Goal: Task Accomplishment & Management: Use online tool/utility

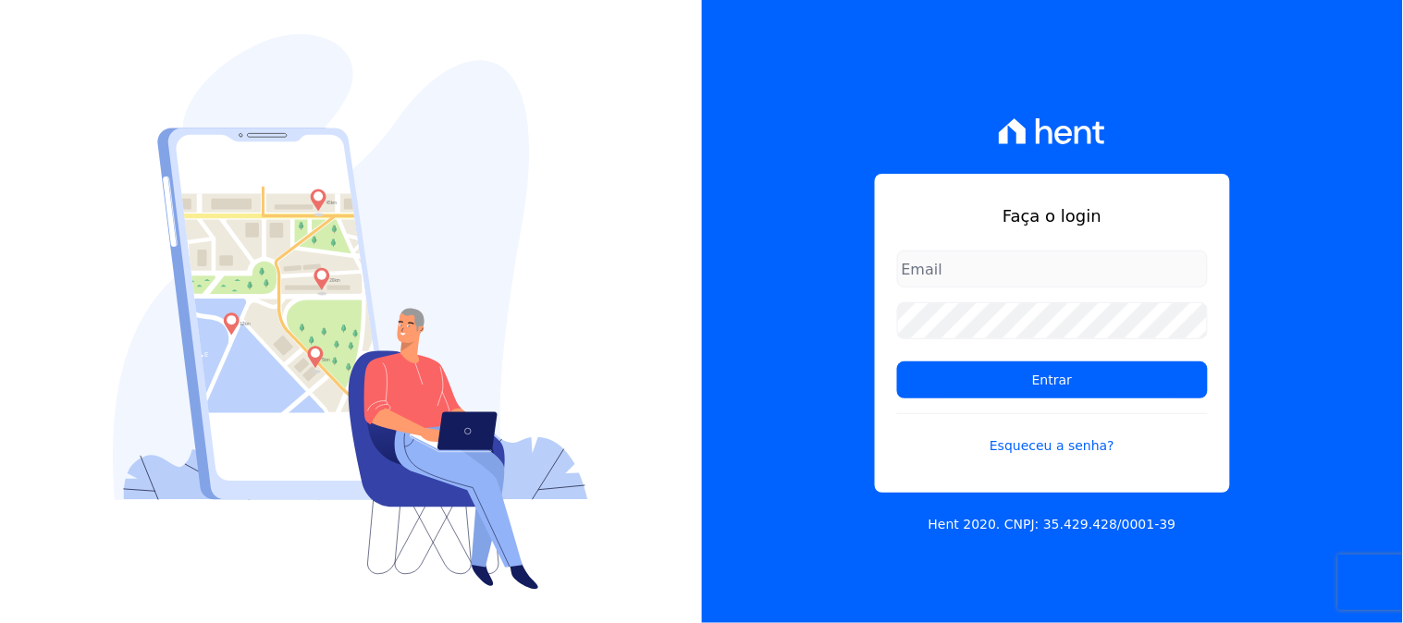
click at [1012, 264] on input "email" at bounding box center [1052, 269] width 311 height 37
type input "[EMAIL_ADDRESS][DOMAIN_NAME]"
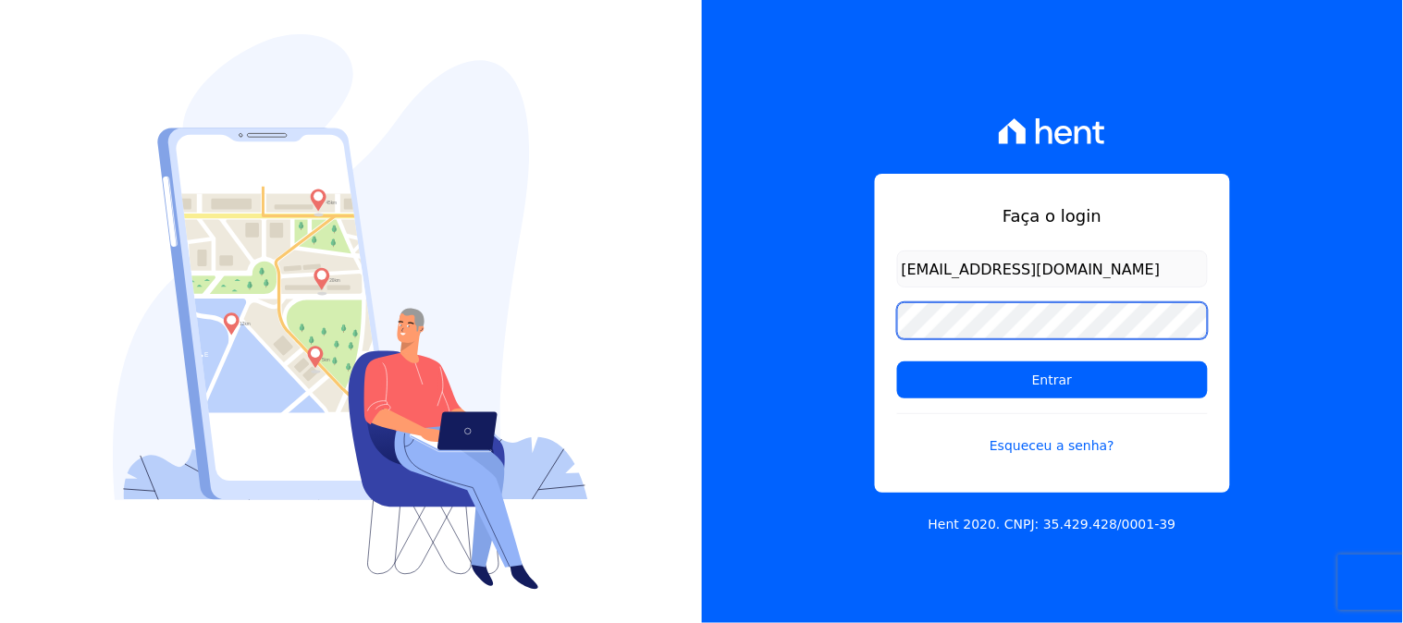
click at [897, 362] on input "Entrar" at bounding box center [1052, 380] width 311 height 37
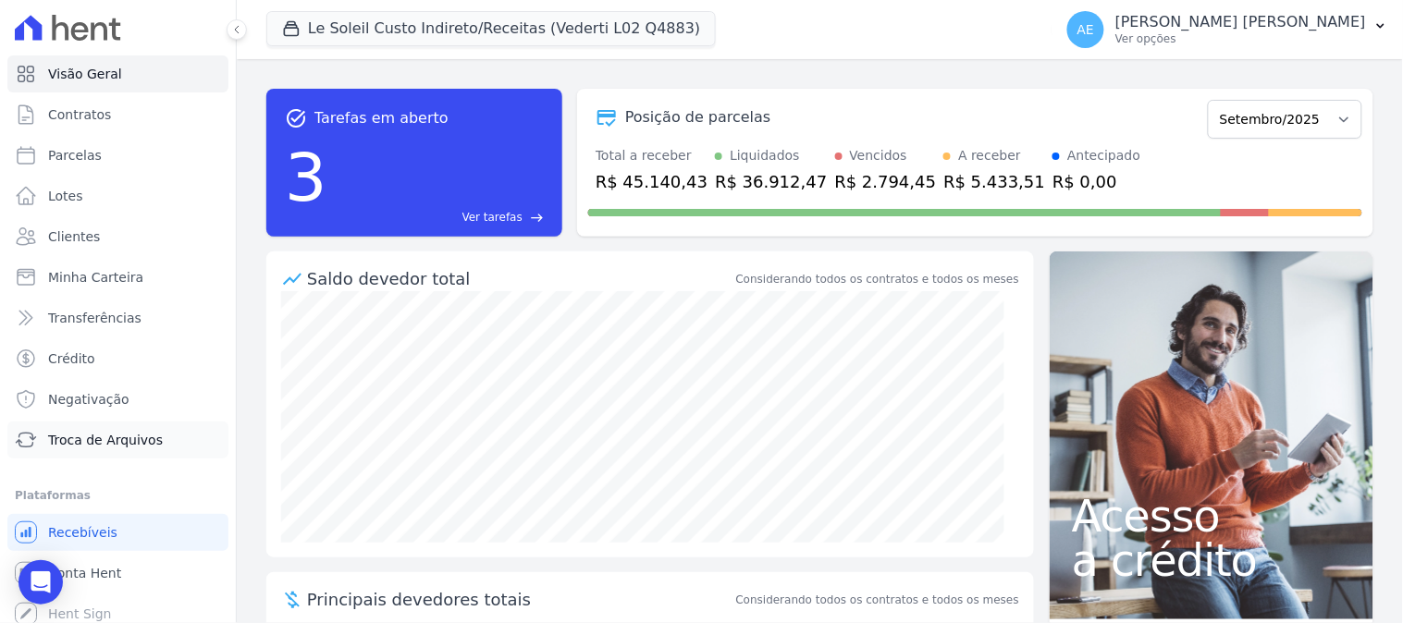
click at [68, 446] on span "Troca de Arquivos" at bounding box center [105, 440] width 115 height 18
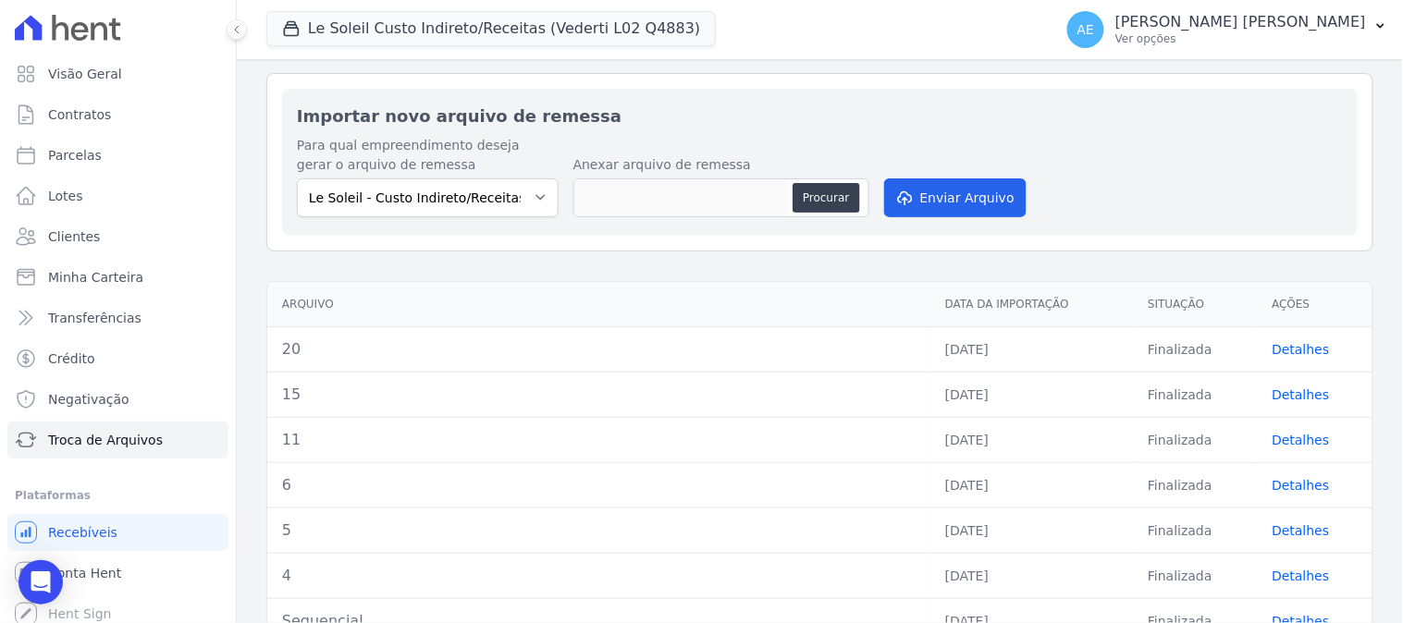
scroll to position [103, 0]
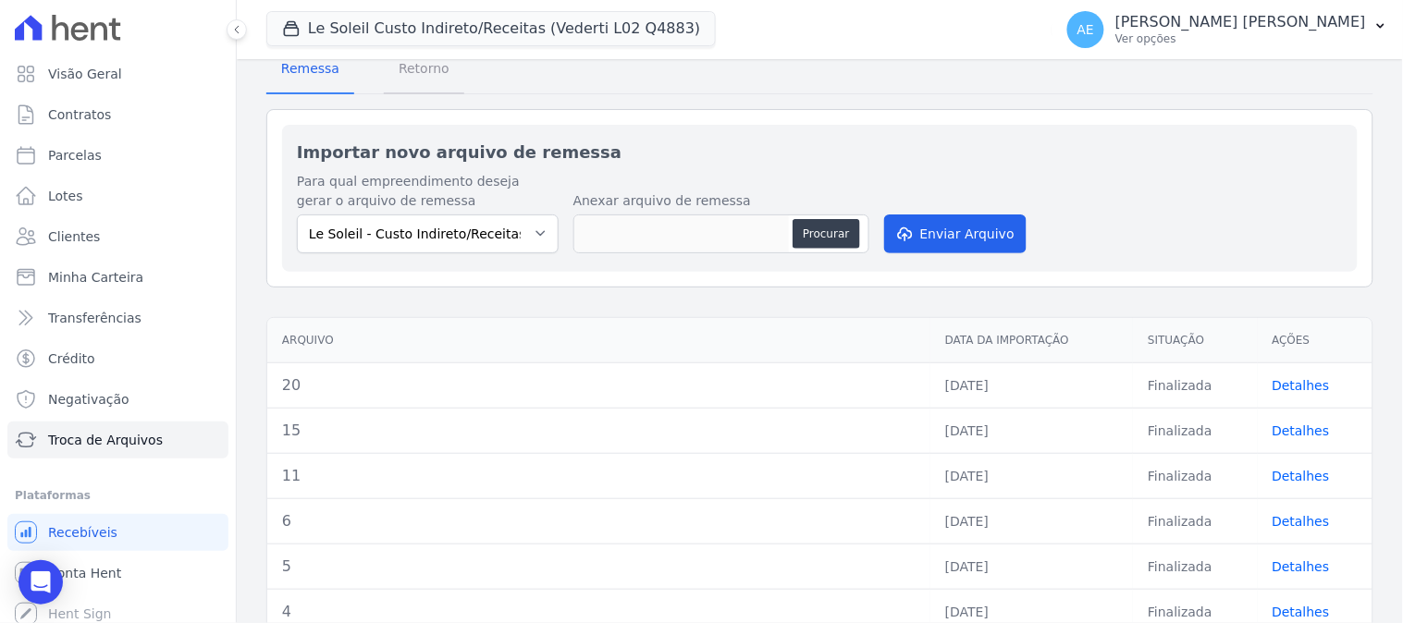
click at [441, 75] on span "Retorno" at bounding box center [423, 68] width 73 height 37
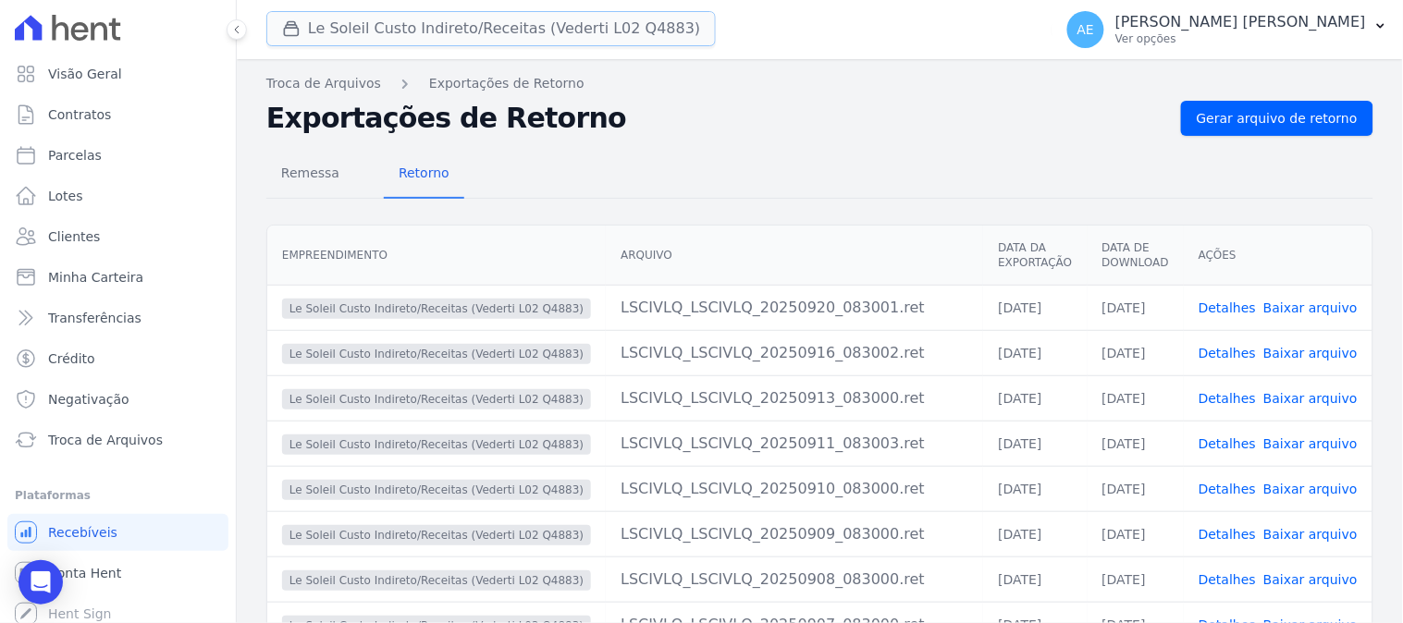
click at [423, 30] on button "Le Soleil Custo Indireto/Receitas (Vederti L02 Q4883)" at bounding box center [490, 28] width 449 height 35
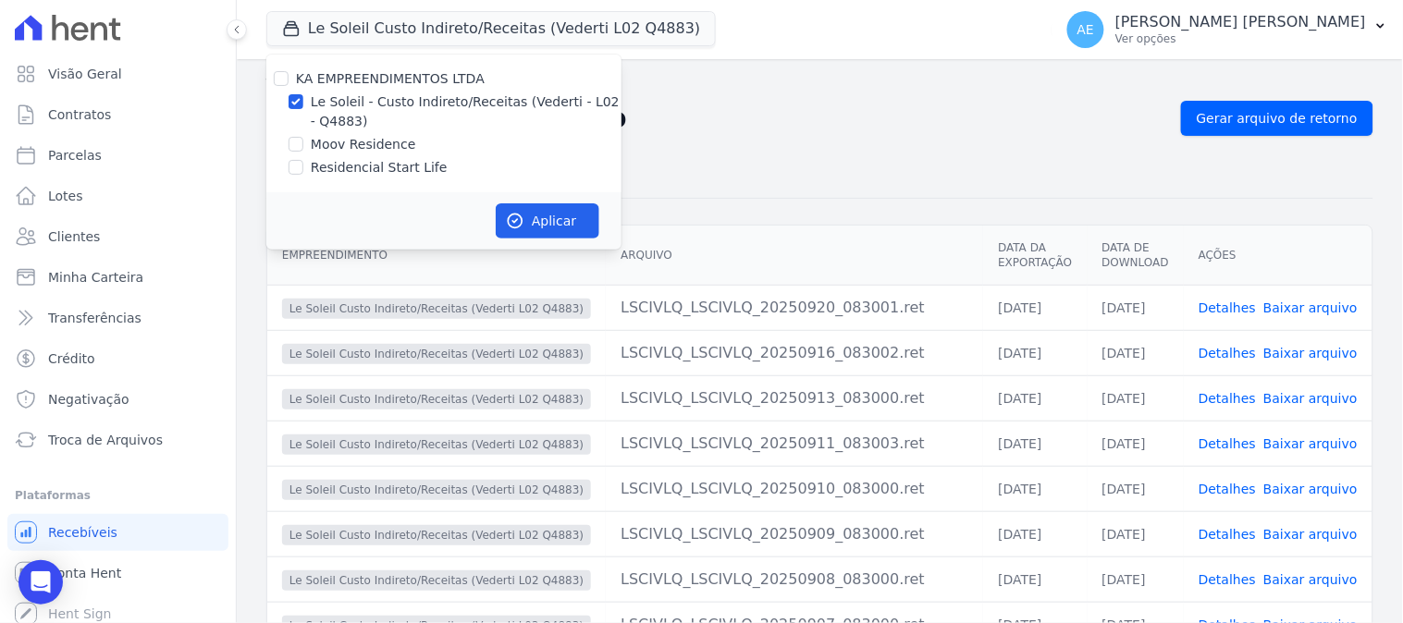
click at [377, 128] on label "Le Soleil - Custo Indireto/Receitas (Vederti - L02 - Q4883)" at bounding box center [466, 111] width 311 height 39
click at [303, 109] on input "Le Soleil - Custo Indireto/Receitas (Vederti - L02 - Q4883)" at bounding box center [295, 101] width 15 height 15
checkbox input "false"
click at [366, 141] on label "Moov Residence" at bounding box center [363, 144] width 105 height 19
click at [303, 141] on input "Moov Residence" at bounding box center [295, 144] width 15 height 15
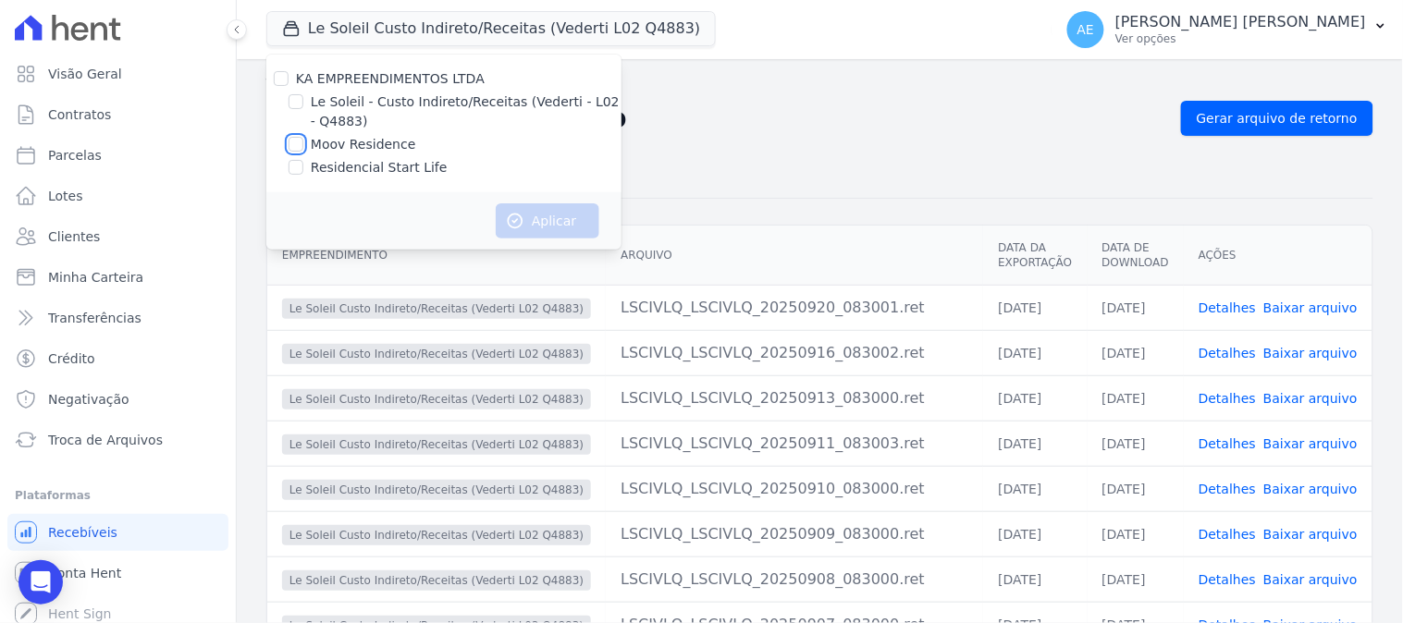
checkbox input "true"
click at [503, 207] on button "Aplicar" at bounding box center [548, 220] width 104 height 35
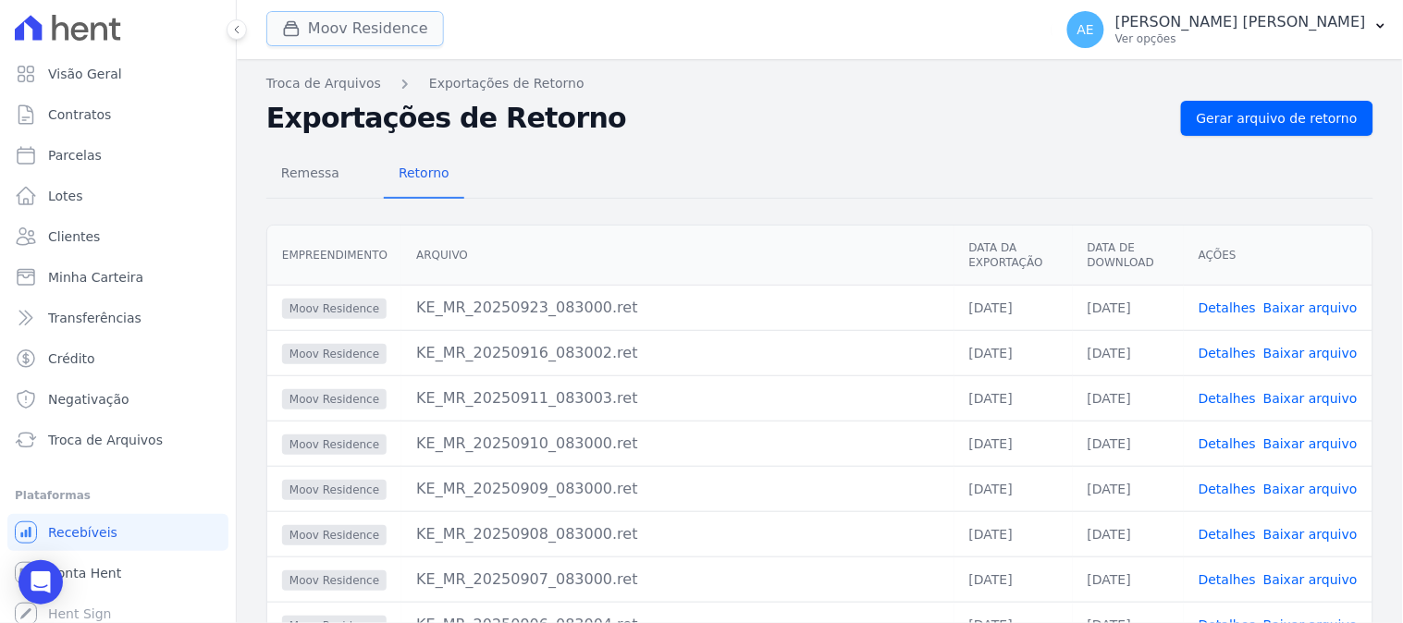
click at [376, 31] on button "Moov Residence" at bounding box center [355, 28] width 178 height 35
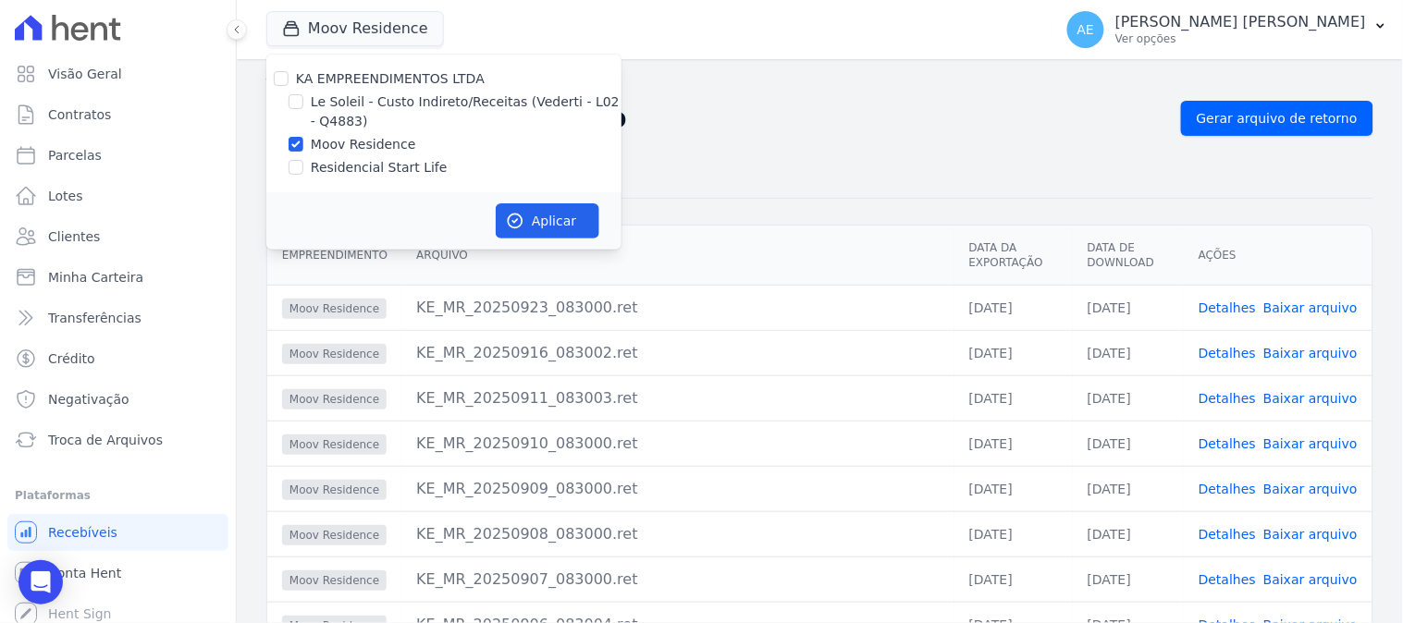
click at [370, 173] on label "Residencial Start Life" at bounding box center [379, 167] width 137 height 19
click at [303, 173] on input "Residencial Start Life" at bounding box center [295, 167] width 15 height 15
checkbox input "true"
click at [347, 146] on label "Moov Residence" at bounding box center [363, 144] width 105 height 19
click at [303, 146] on input "Moov Residence" at bounding box center [295, 144] width 15 height 15
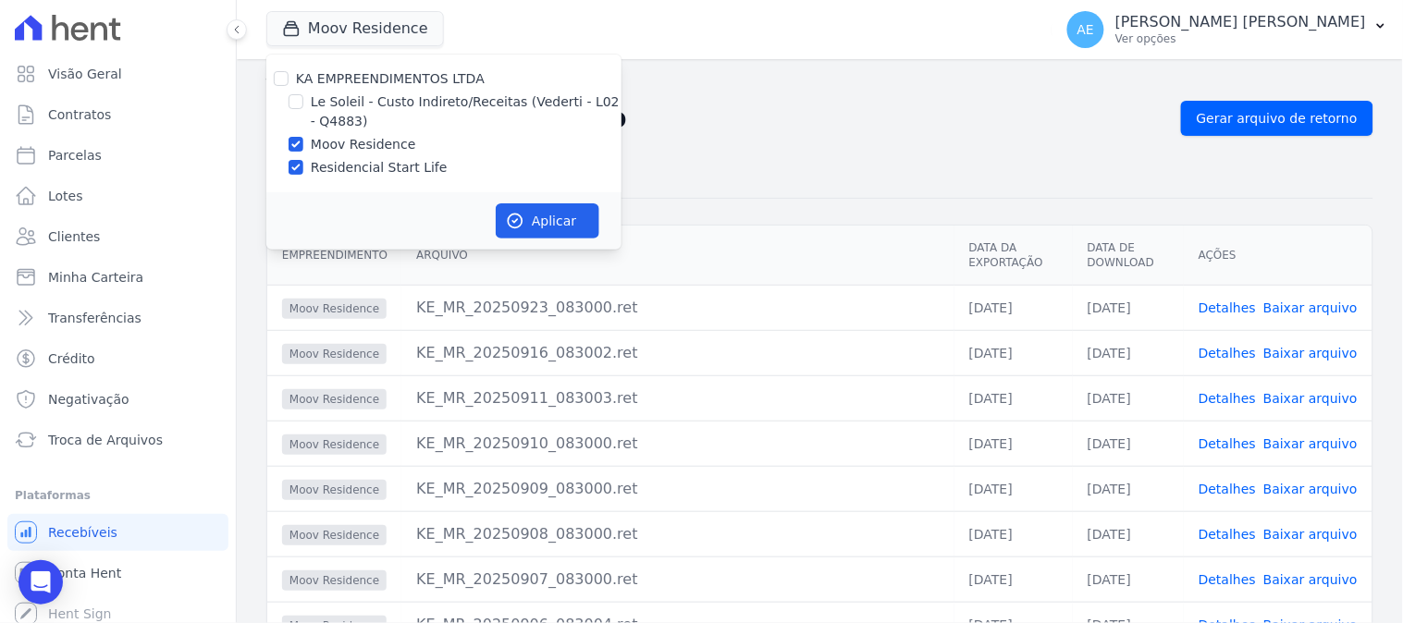
checkbox input "false"
click at [529, 216] on button "Aplicar" at bounding box center [548, 220] width 104 height 35
